Goal: Task Accomplishment & Management: Manage account settings

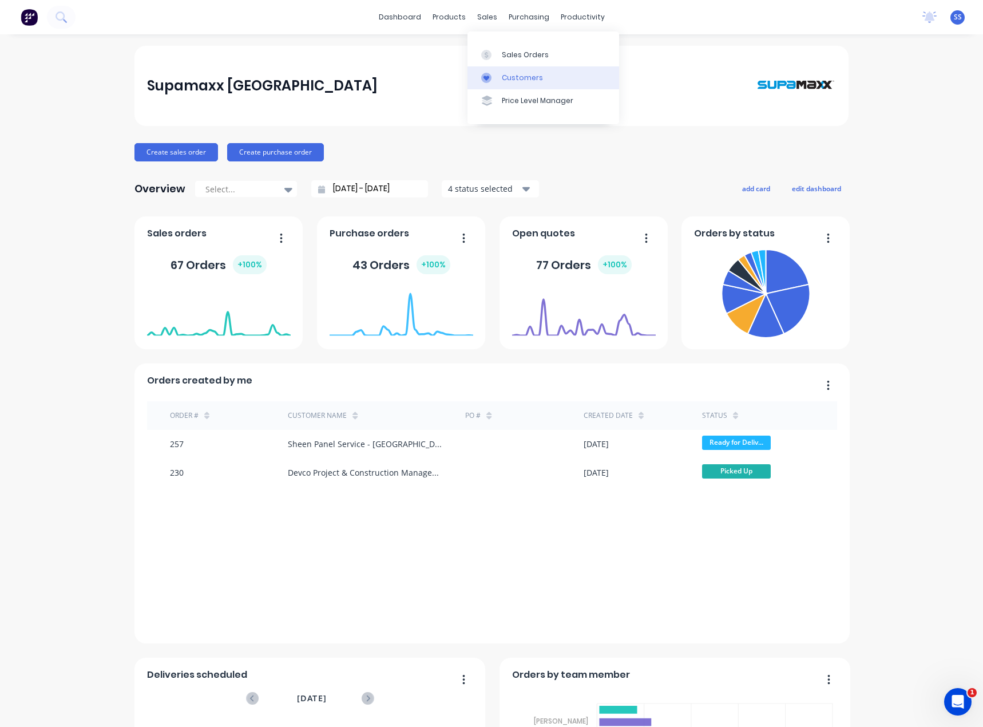
click at [522, 74] on div "Customers" at bounding box center [522, 78] width 41 height 10
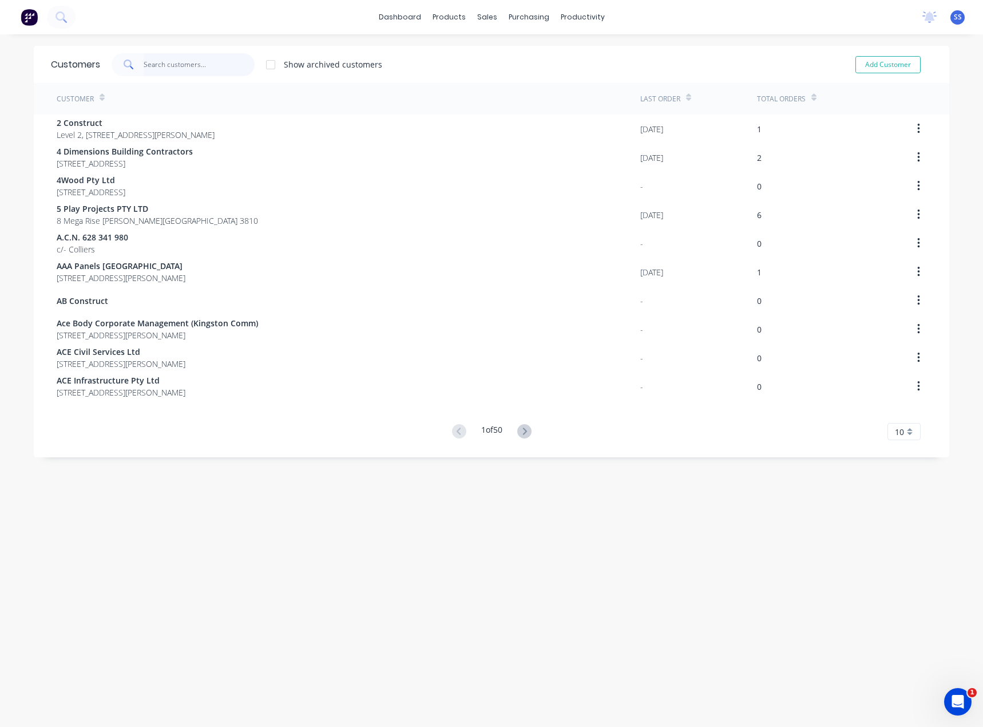
click at [212, 64] on input "text" at bounding box center [200, 64] width 112 height 23
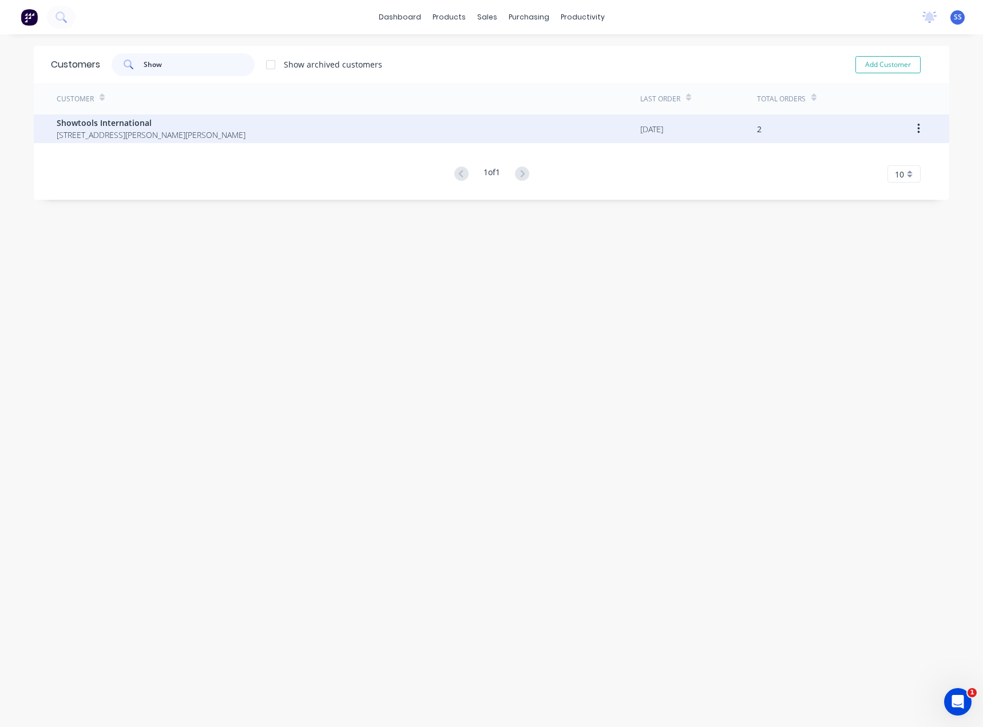
type input "Show"
click at [202, 129] on div "Showtools International [STREET_ADDRESS][PERSON_NAME][PERSON_NAME]" at bounding box center [151, 129] width 189 height 24
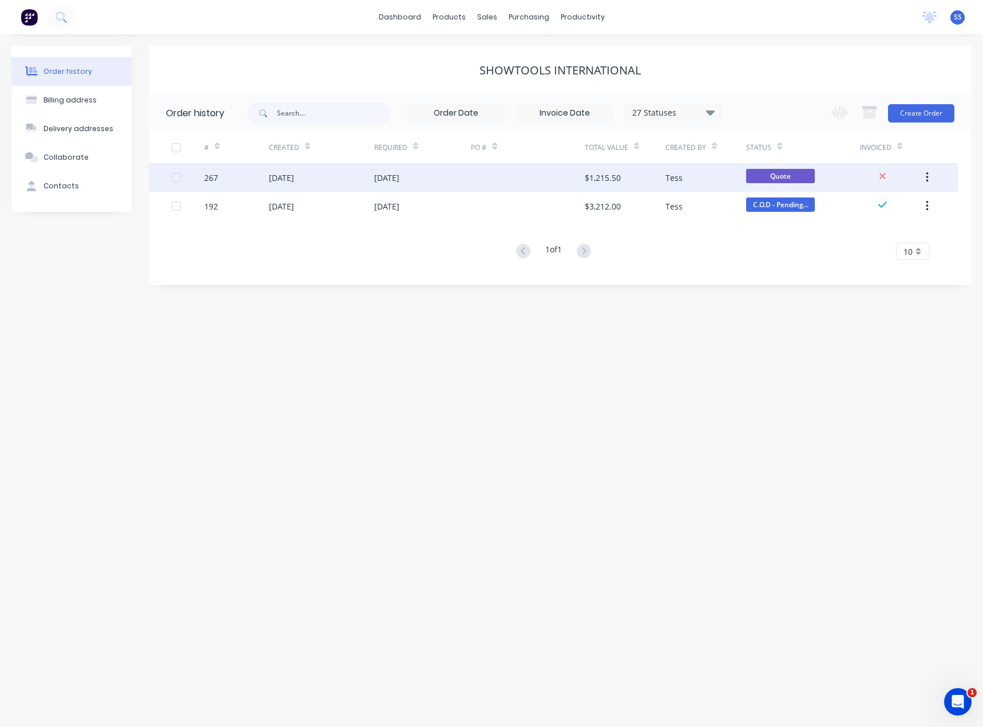
click at [500, 181] on div at bounding box center [527, 177] width 113 height 29
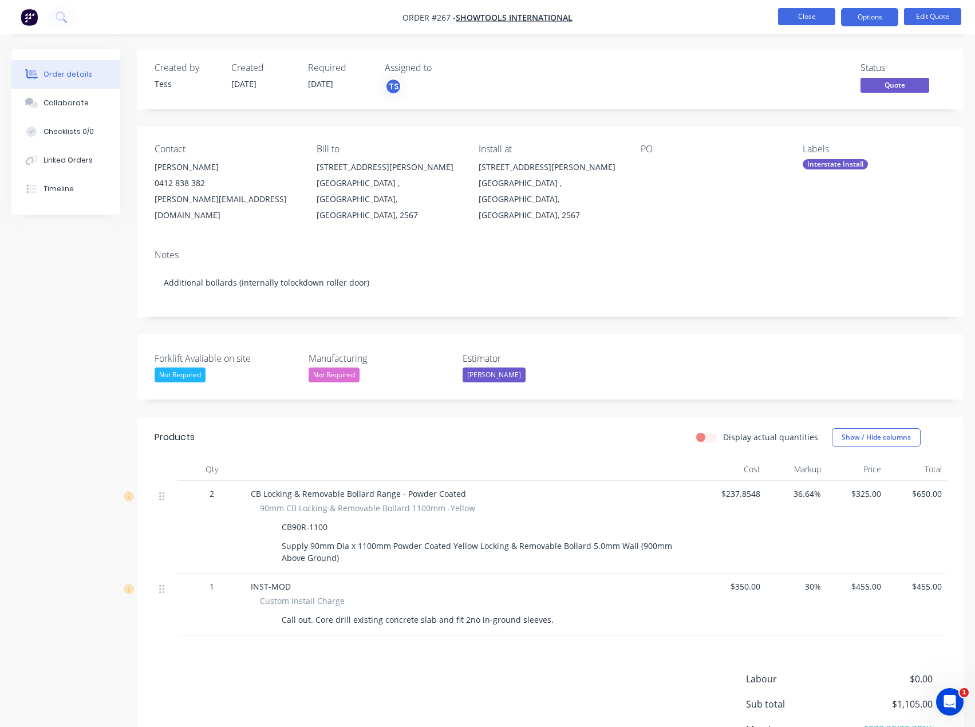
click at [802, 17] on button "Close" at bounding box center [806, 16] width 57 height 17
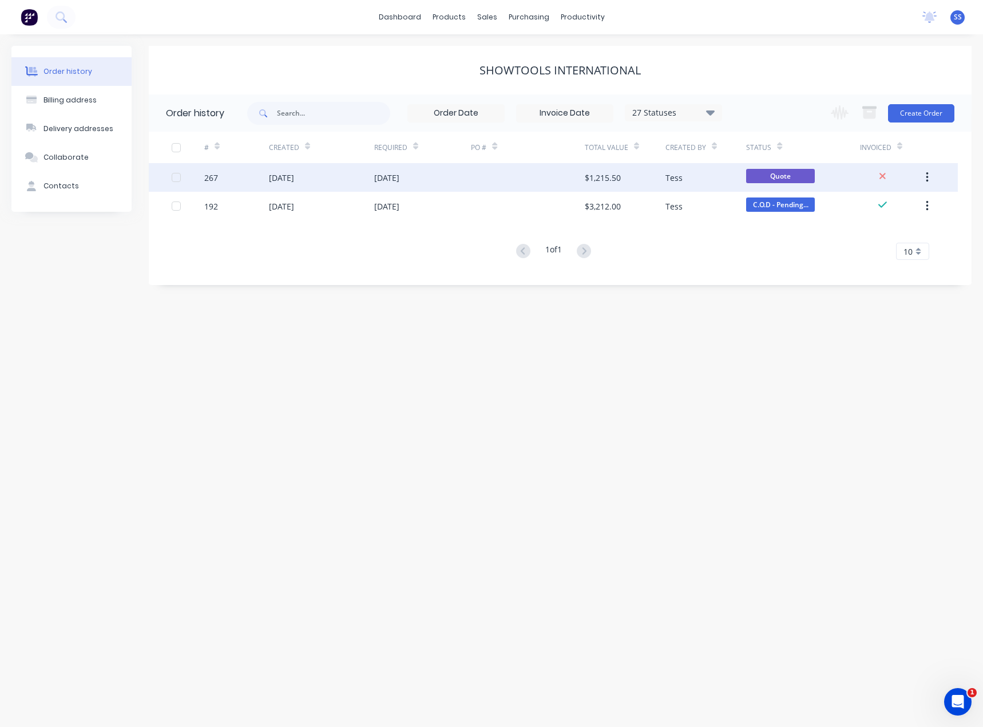
click at [550, 177] on div at bounding box center [527, 177] width 113 height 29
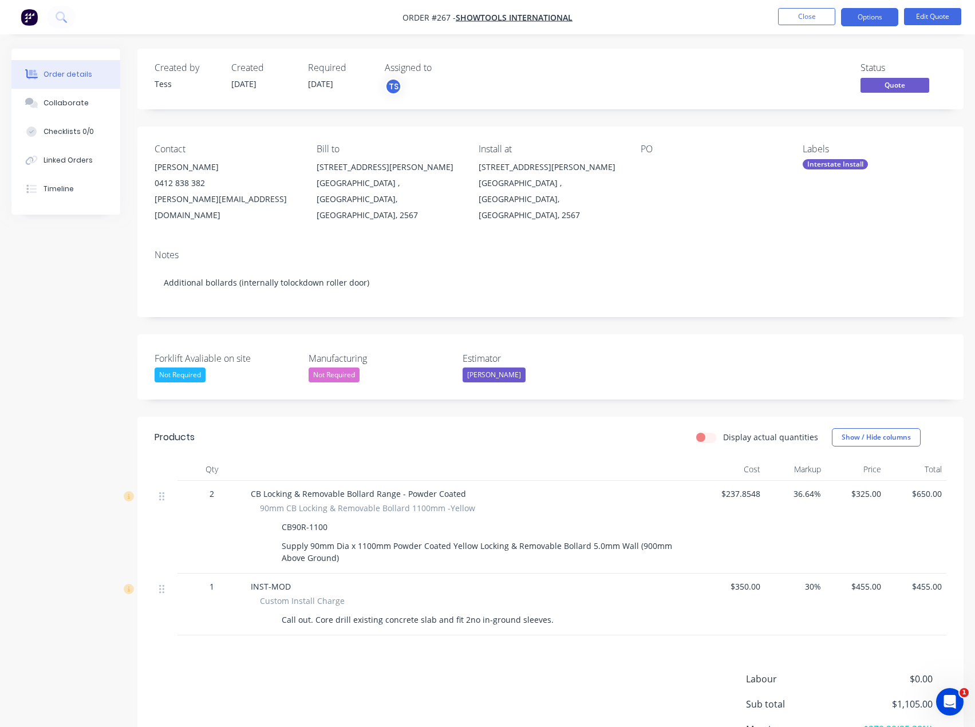
click at [102, 247] on div "Created by Tess Created [DATE] Required [DATE] Assigned to TS Status Quote Cont…" at bounding box center [487, 444] width 952 height 790
click at [791, 15] on button "Close" at bounding box center [806, 16] width 57 height 17
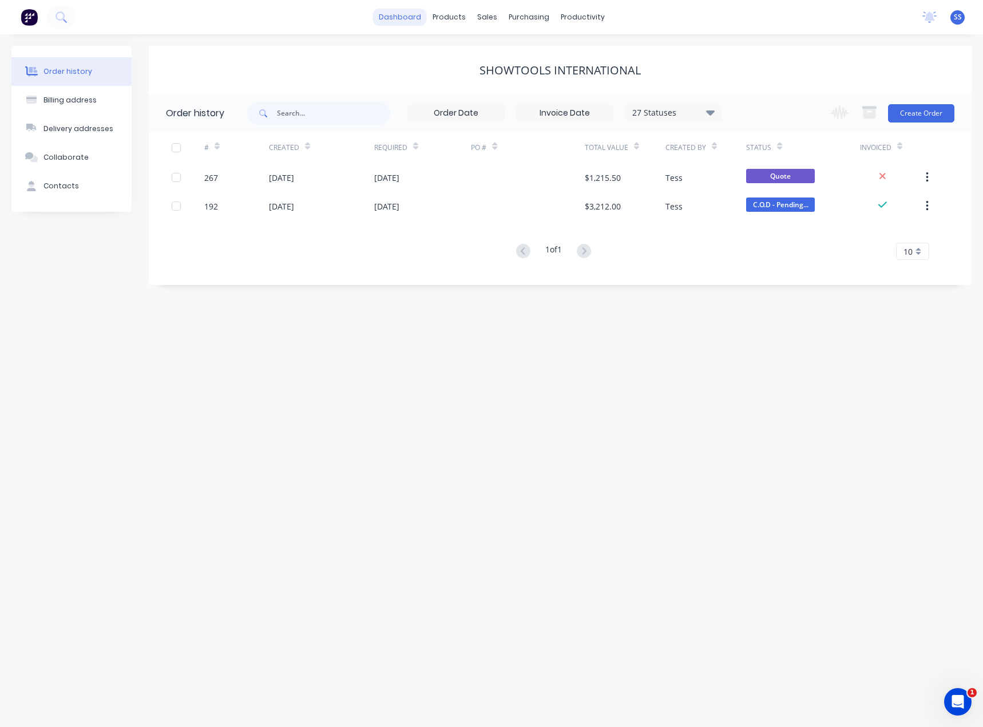
click at [414, 23] on link "dashboard" at bounding box center [400, 17] width 54 height 17
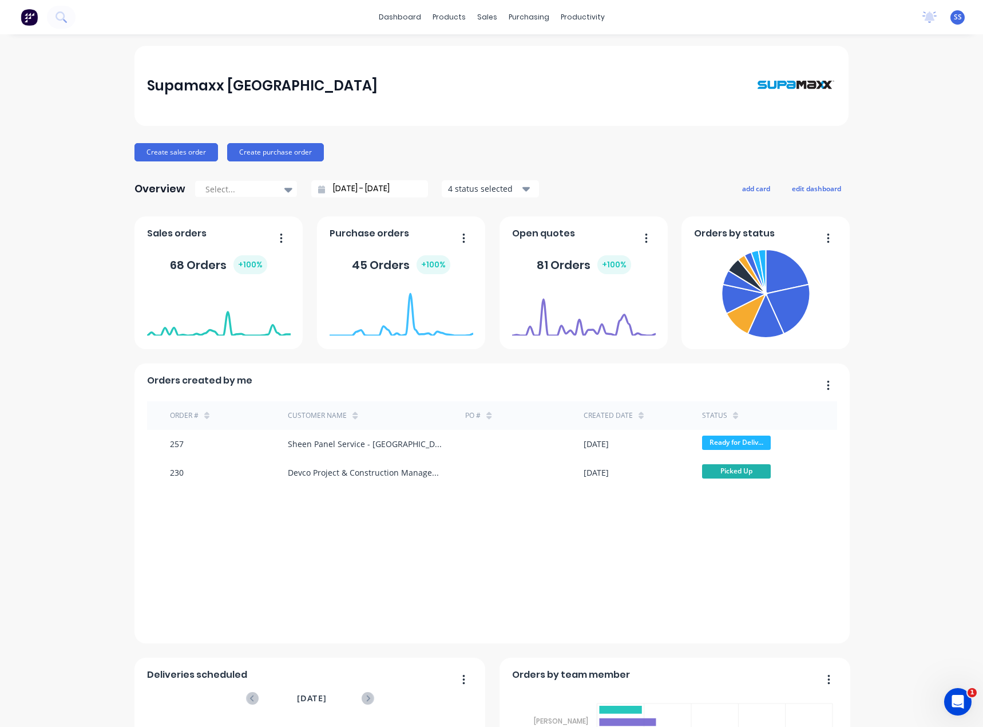
click at [98, 146] on div "Supamaxx [GEOGRAPHIC_DATA] Create sales order Create purchase order Overview Se…" at bounding box center [491, 492] width 983 height 892
